Goal: Task Accomplishment & Management: Use online tool/utility

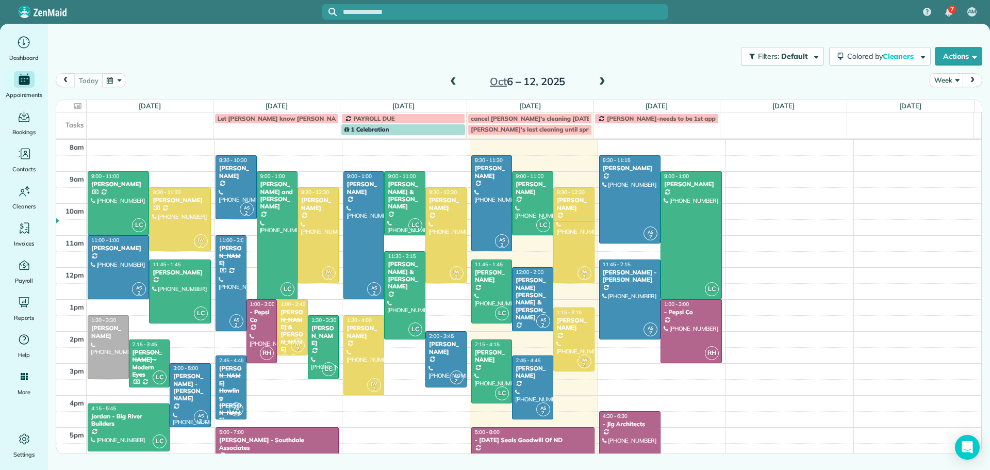
click at [603, 79] on span at bounding box center [601, 81] width 11 height 9
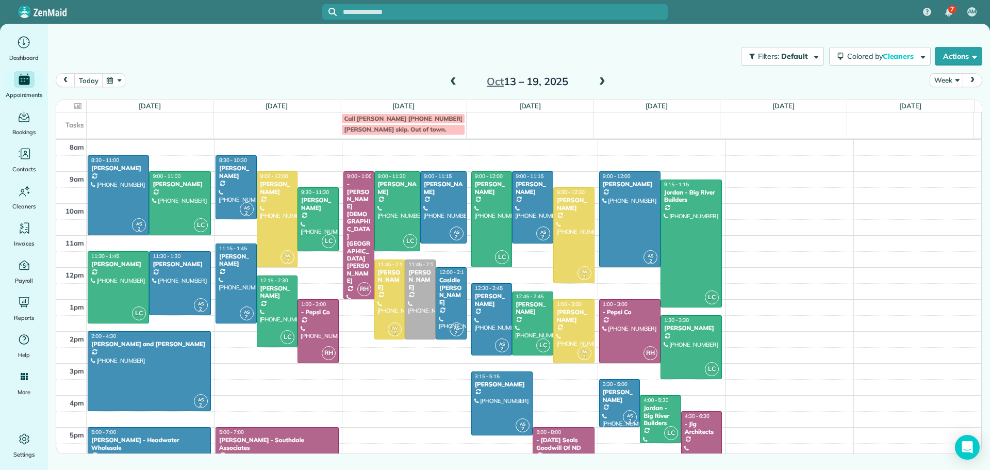
click at [453, 76] on span at bounding box center [452, 81] width 11 height 15
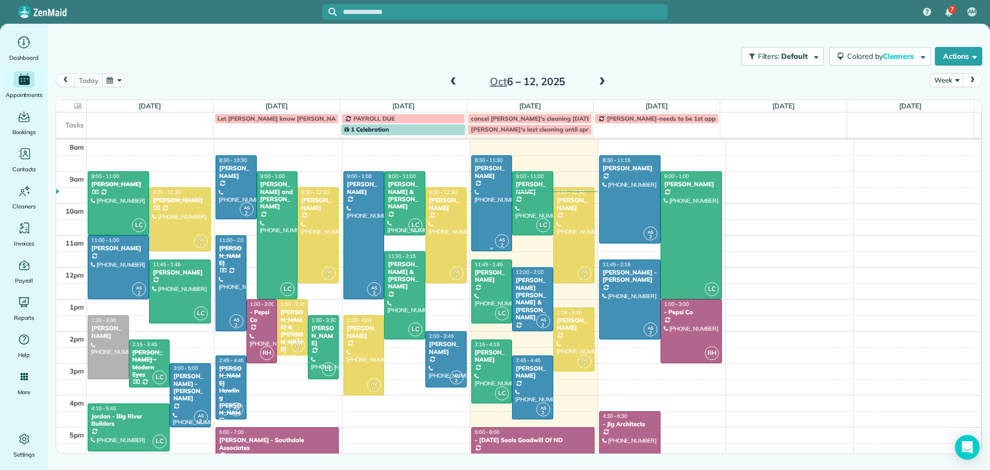
click at [480, 186] on div at bounding box center [492, 203] width 40 height 95
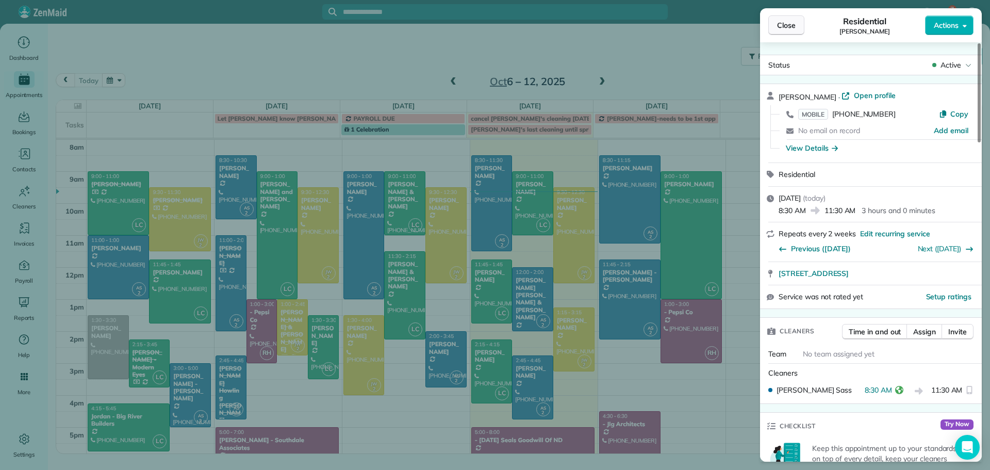
click at [784, 21] on span "Close" at bounding box center [786, 25] width 19 height 10
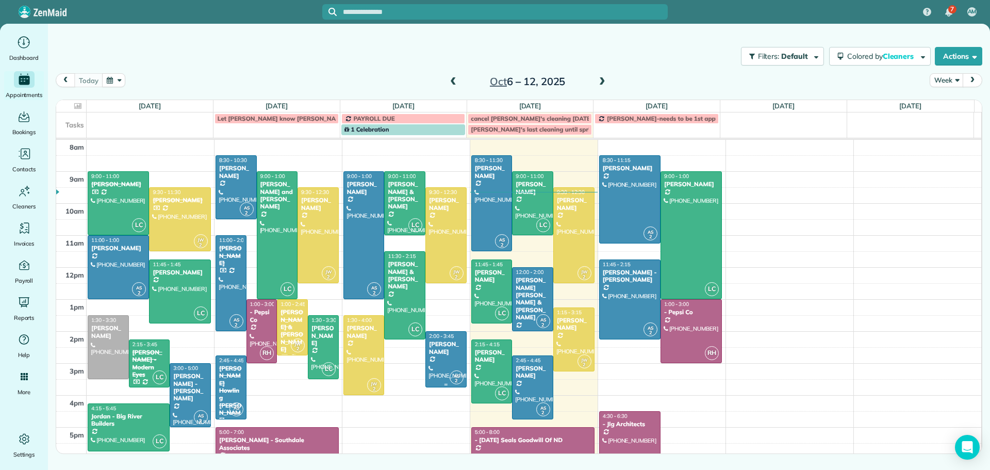
click at [441, 357] on div at bounding box center [446, 358] width 40 height 55
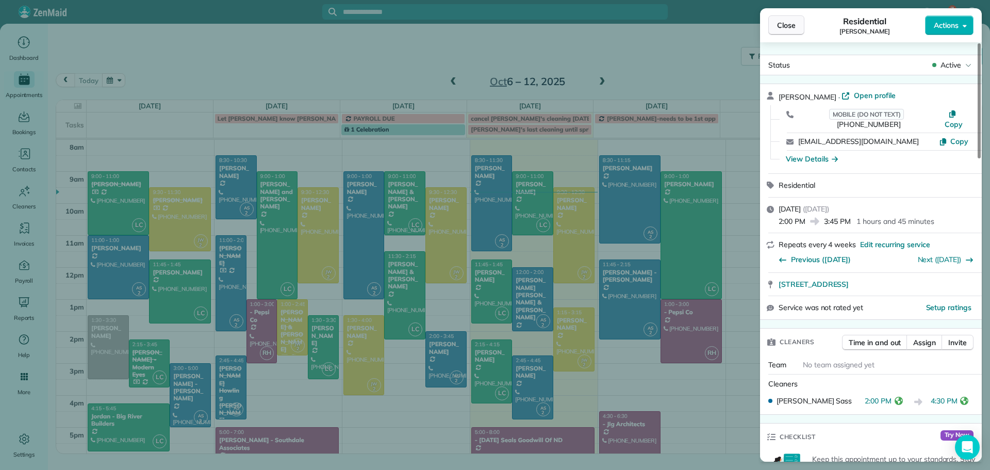
click at [787, 28] on span "Close" at bounding box center [786, 25] width 19 height 10
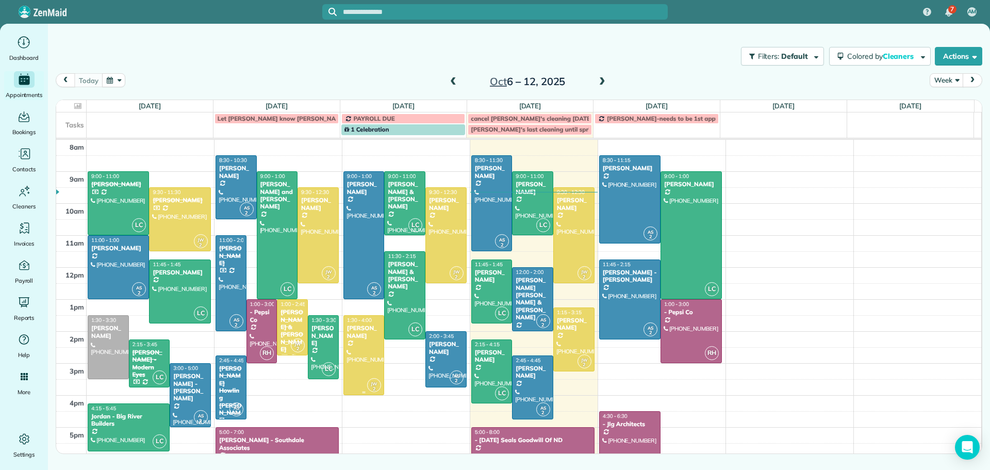
click at [363, 329] on div "[PERSON_NAME]" at bounding box center [363, 331] width 35 height 15
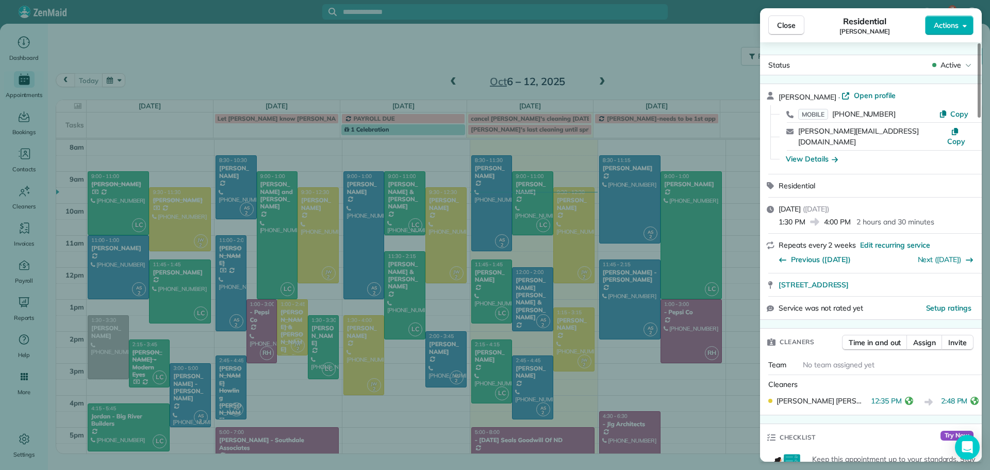
click at [970, 396] on icon "reset" at bounding box center [974, 400] width 8 height 8
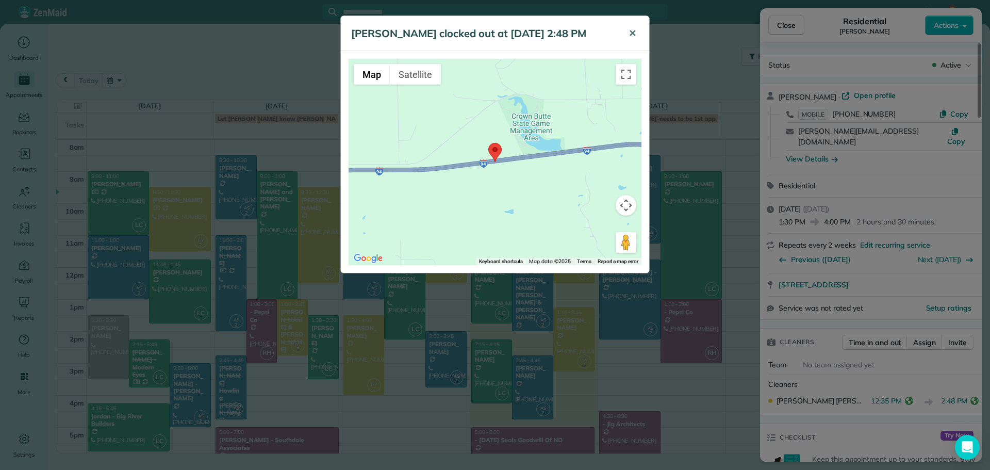
click at [632, 31] on span "✕" at bounding box center [632, 33] width 8 height 12
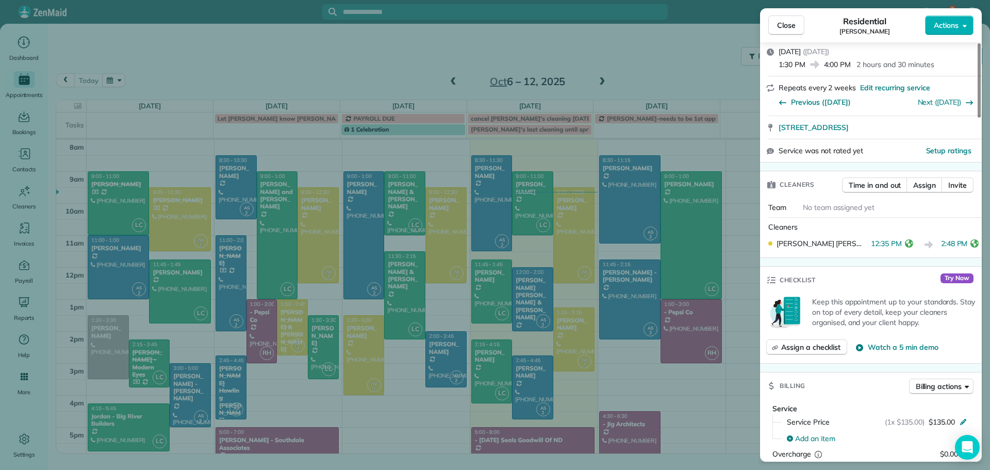
scroll to position [314, 0]
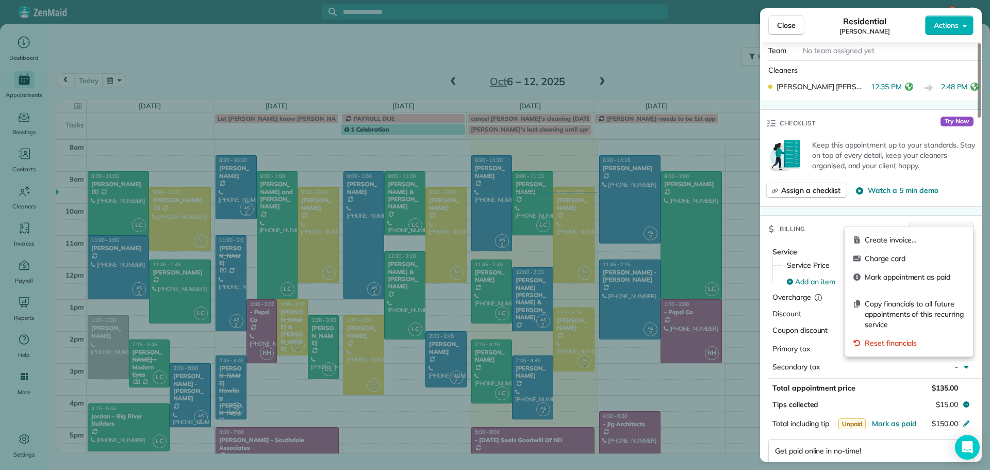
click at [949, 224] on span "Billing actions" at bounding box center [938, 229] width 46 height 10
click at [895, 306] on span "Copy financials to all future appointments of this recurring service" at bounding box center [914, 313] width 100 height 31
